Goal: Information Seeking & Learning: Check status

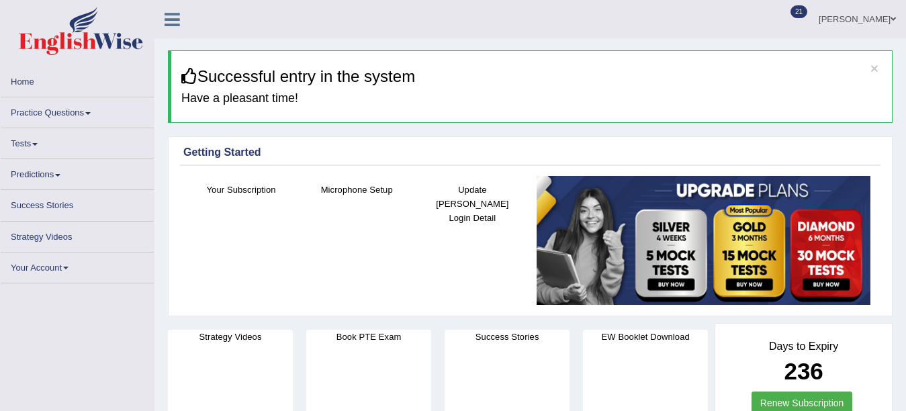
click at [54, 112] on link "Practice Questions" at bounding box center [77, 110] width 153 height 26
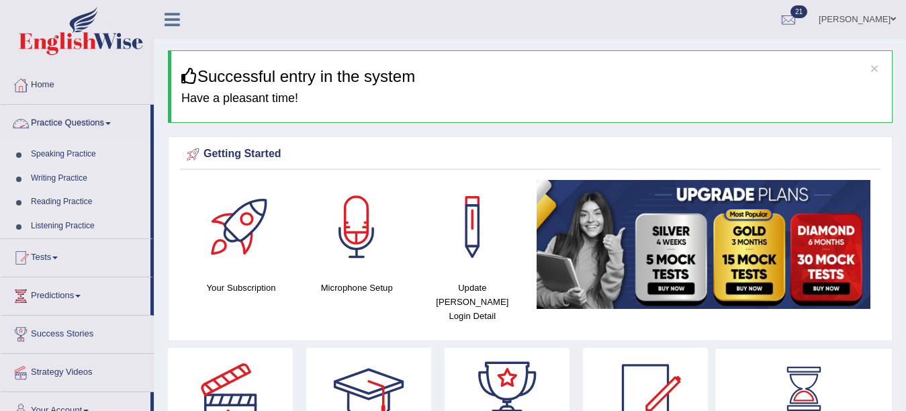
click at [66, 118] on link "Practice Questions" at bounding box center [76, 122] width 150 height 34
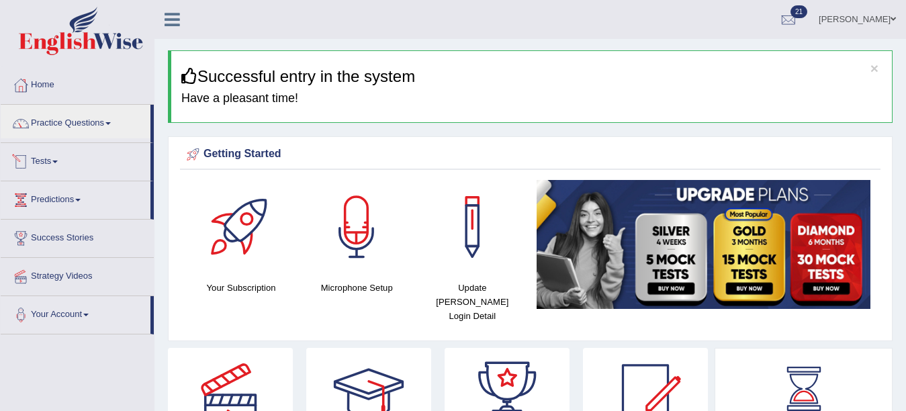
click at [52, 161] on link "Tests" at bounding box center [76, 160] width 150 height 34
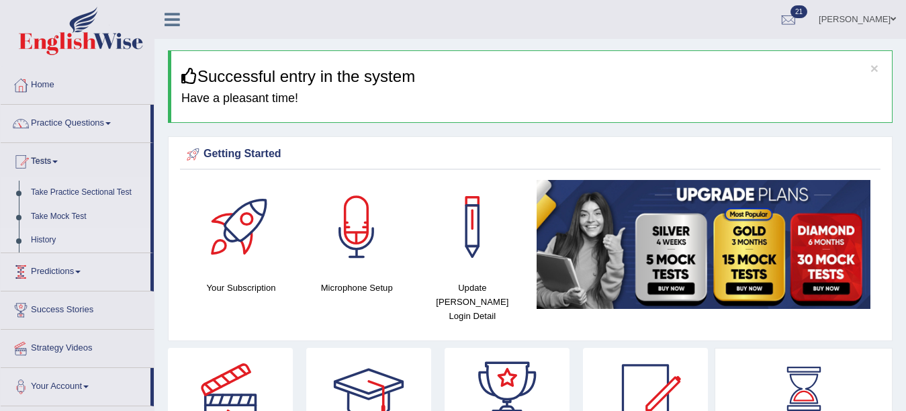
click at [43, 237] on link "History" at bounding box center [88, 240] width 126 height 24
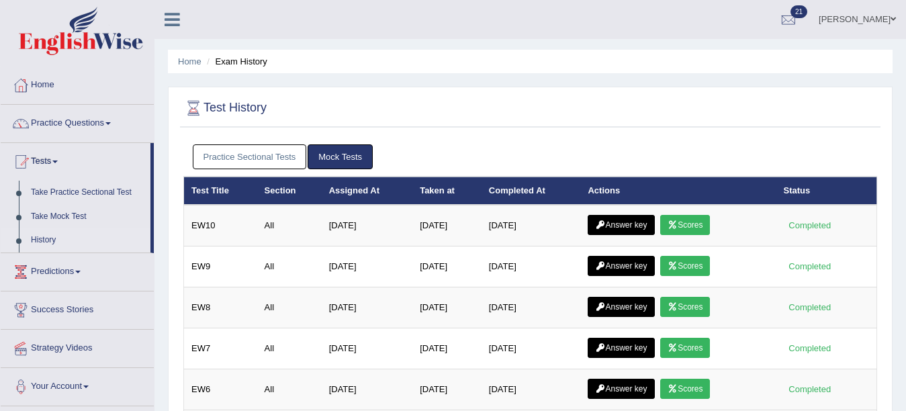
click at [327, 154] on link "Mock Tests" at bounding box center [340, 156] width 65 height 25
click at [281, 155] on link "Practice Sectional Tests" at bounding box center [250, 156] width 114 height 25
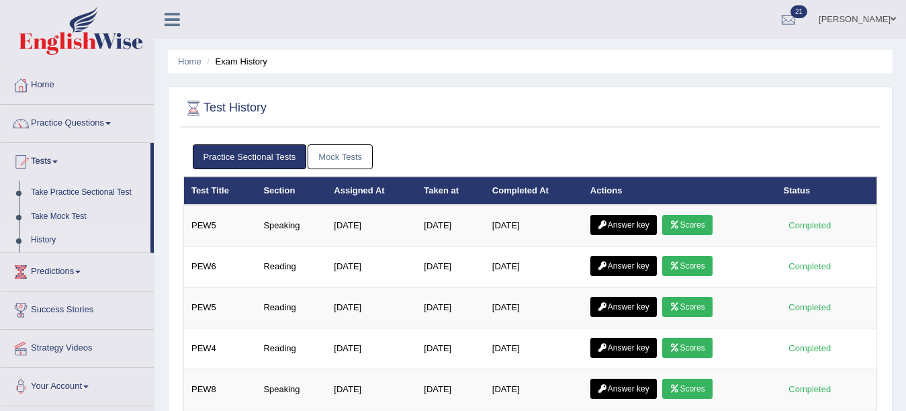
click at [354, 155] on link "Mock Tests" at bounding box center [340, 156] width 65 height 25
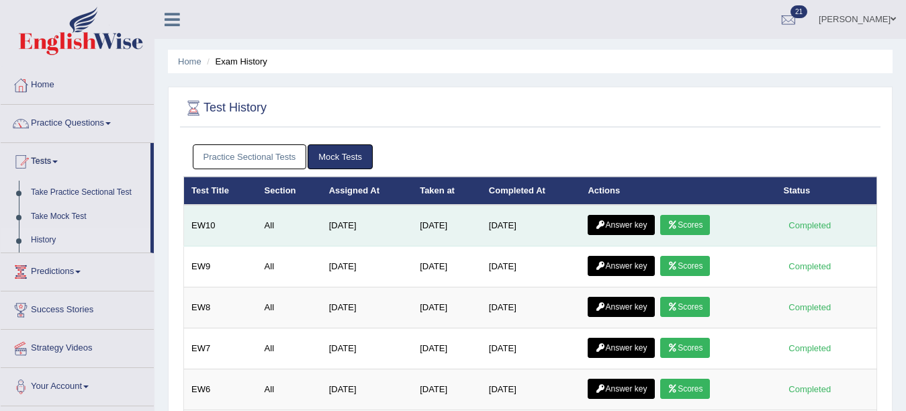
click at [688, 224] on link "Scores" at bounding box center [685, 225] width 50 height 20
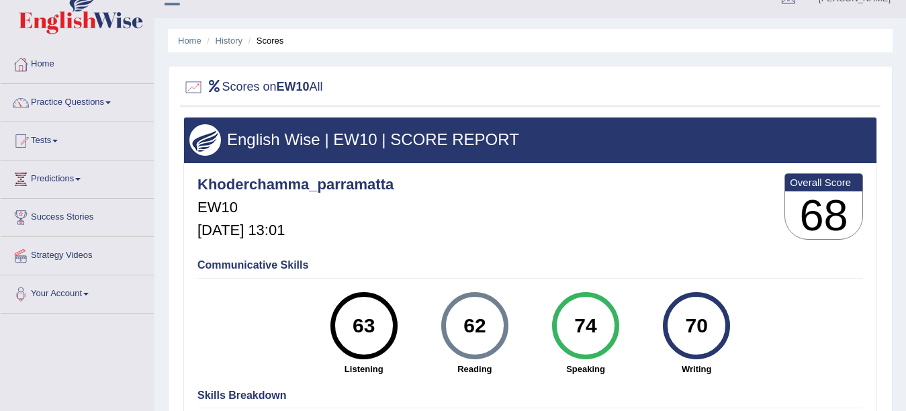
scroll to position [9, 0]
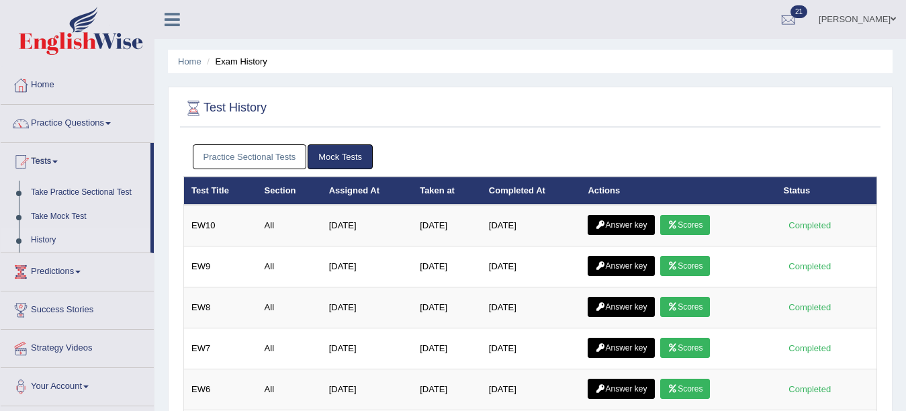
click at [342, 154] on link "Mock Tests" at bounding box center [340, 156] width 65 height 25
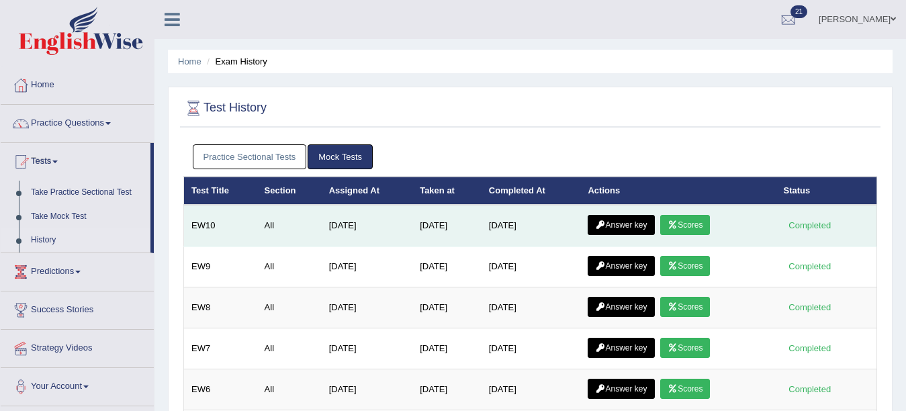
click at [617, 226] on link "Answer key" at bounding box center [621, 225] width 66 height 20
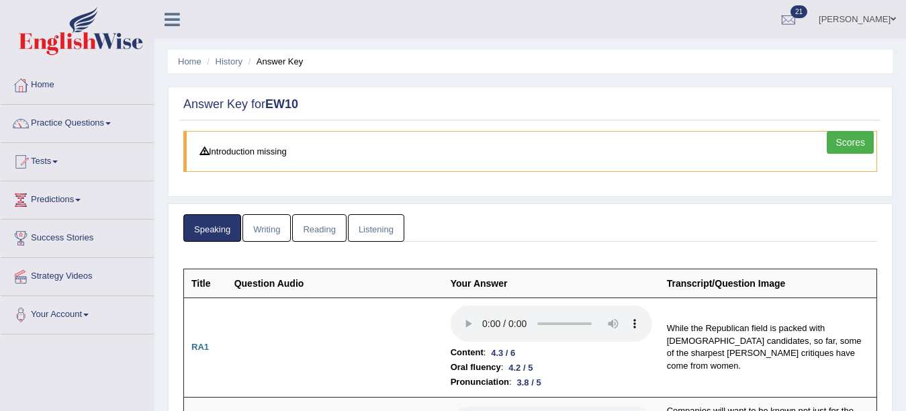
click at [262, 224] on link "Writing" at bounding box center [266, 228] width 48 height 28
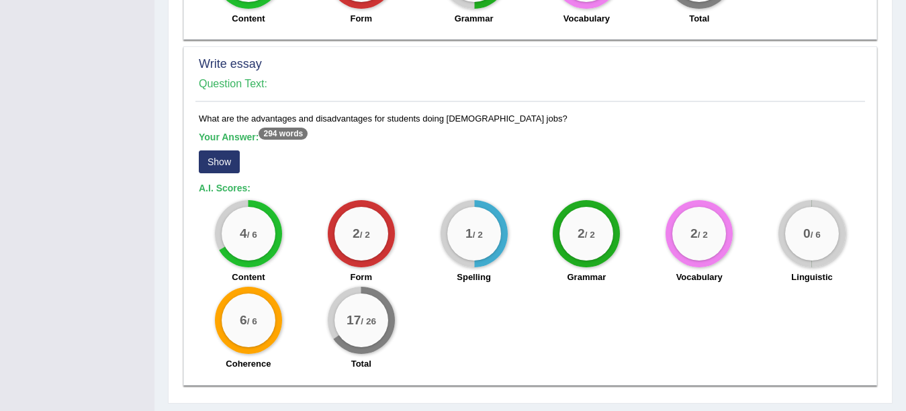
scroll to position [1092, 0]
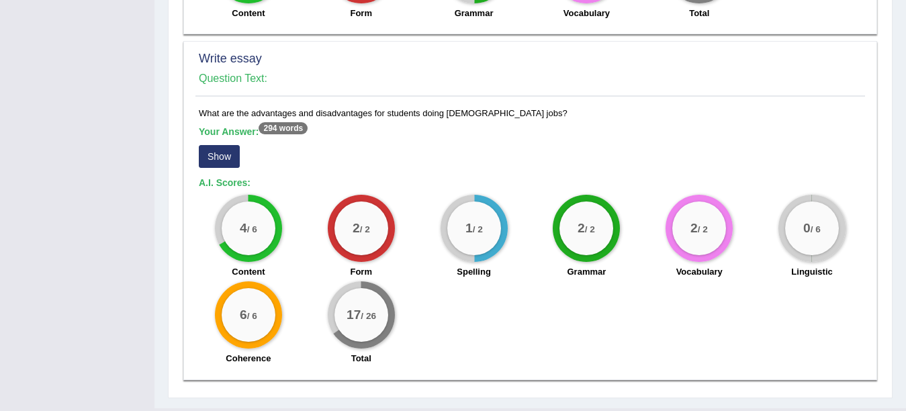
click at [803, 246] on div "0 / 6" at bounding box center [811, 228] width 67 height 67
click at [218, 145] on button "Show" at bounding box center [219, 156] width 41 height 23
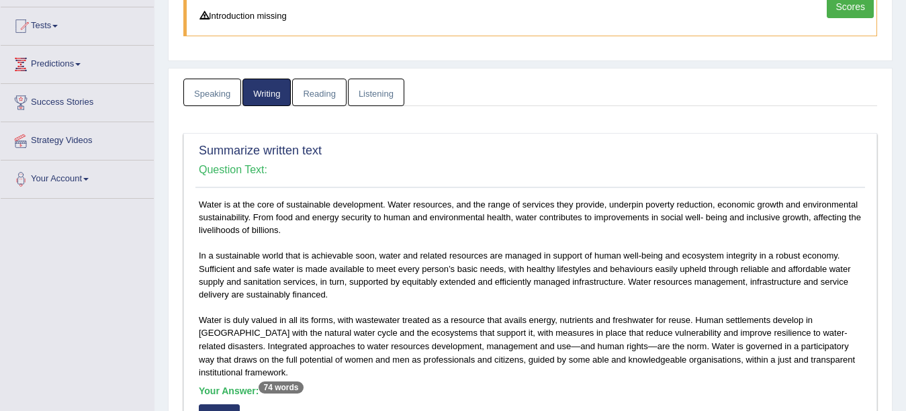
scroll to position [0, 0]
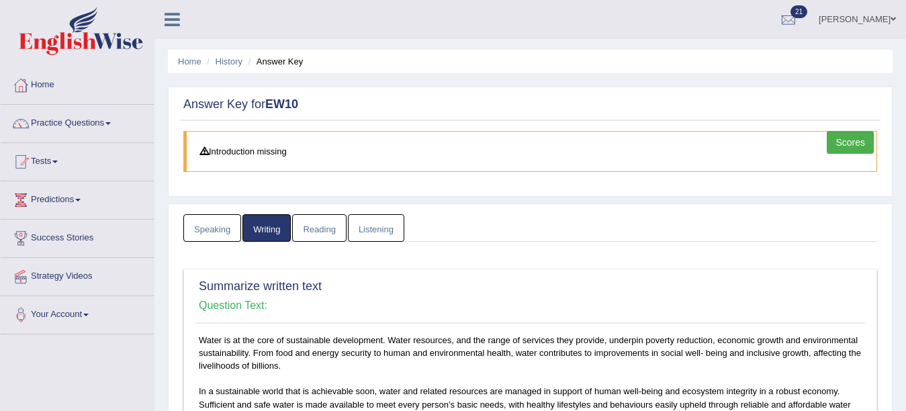
click at [308, 225] on link "Reading" at bounding box center [319, 228] width 54 height 28
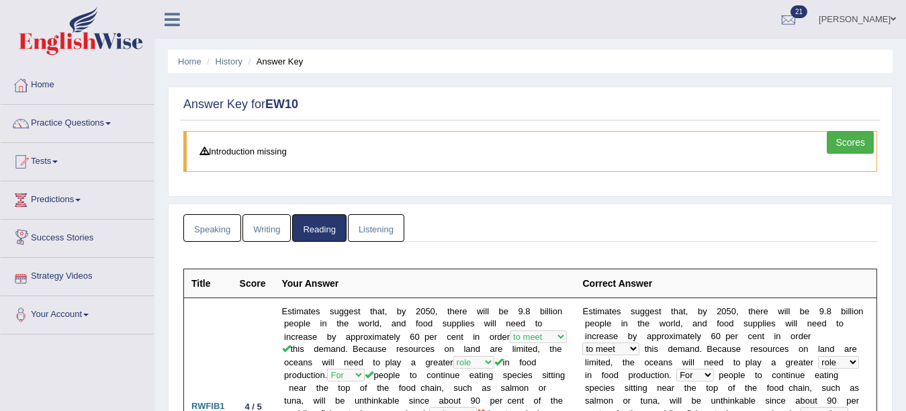
click at [371, 232] on link "Listening" at bounding box center [376, 228] width 56 height 28
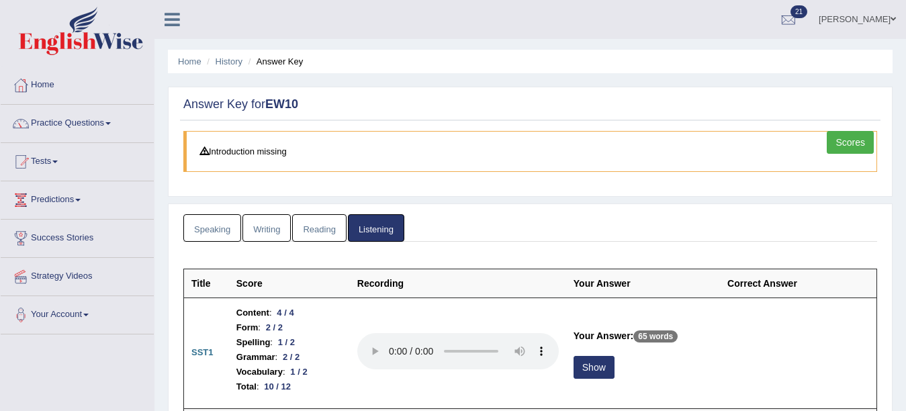
click at [846, 129] on div "Answer Key for EW10 Scores Introduction missing" at bounding box center [530, 142] width 725 height 110
click at [848, 141] on link "Scores" at bounding box center [850, 142] width 47 height 23
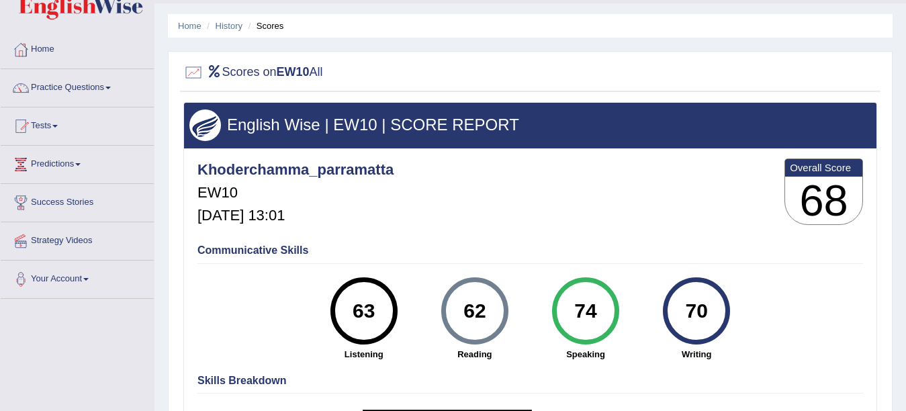
scroll to position [26, 0]
